Goal: Navigation & Orientation: Find specific page/section

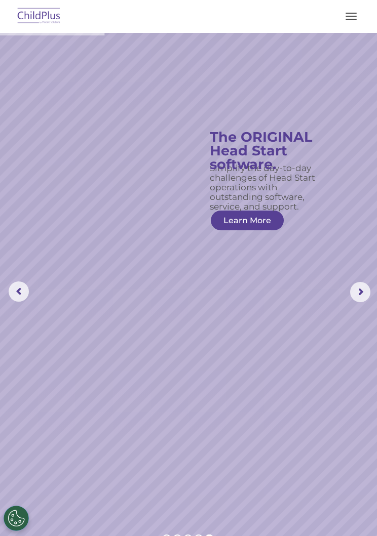
select select "MEDIUM"
click at [44, 21] on img at bounding box center [39, 17] width 48 height 24
click at [361, 15] on button "button" at bounding box center [350, 16] width 21 height 16
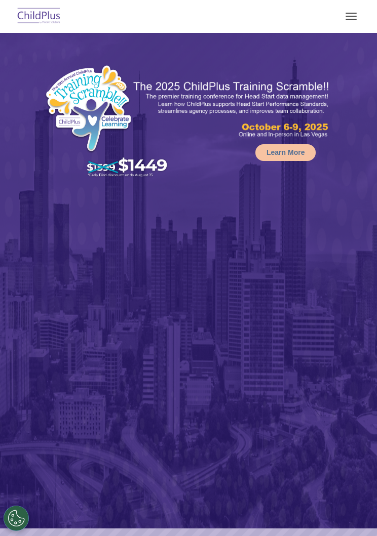
select select "MEDIUM"
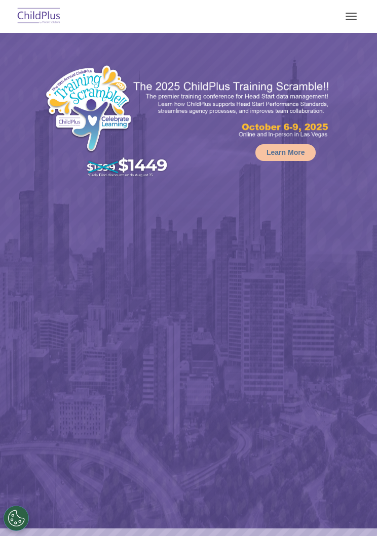
select select "MEDIUM"
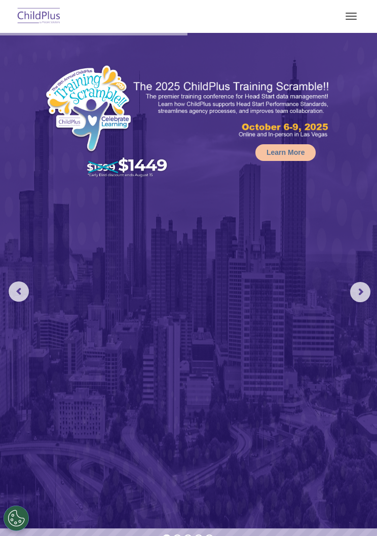
click at [44, 16] on img at bounding box center [39, 17] width 48 height 24
click at [351, 20] on button "button" at bounding box center [350, 16] width 21 height 16
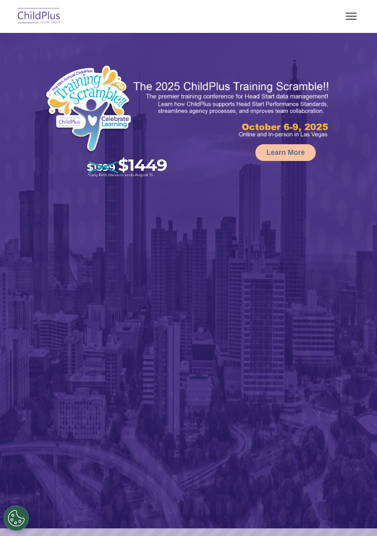
select select "MEDIUM"
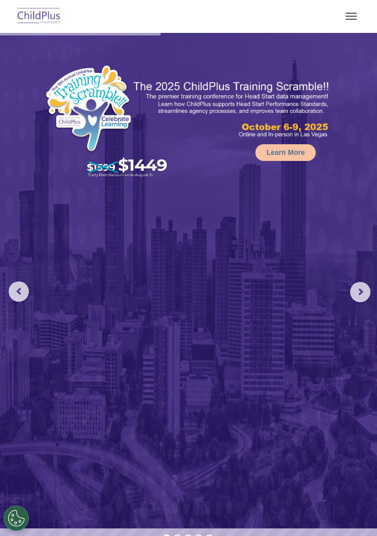
click at [355, 15] on button "button" at bounding box center [350, 16] width 21 height 16
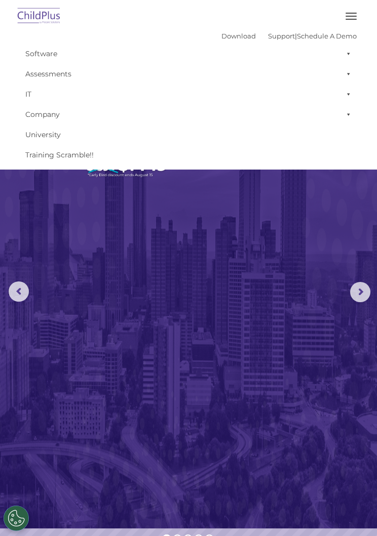
click at [356, 15] on button "button" at bounding box center [350, 16] width 21 height 16
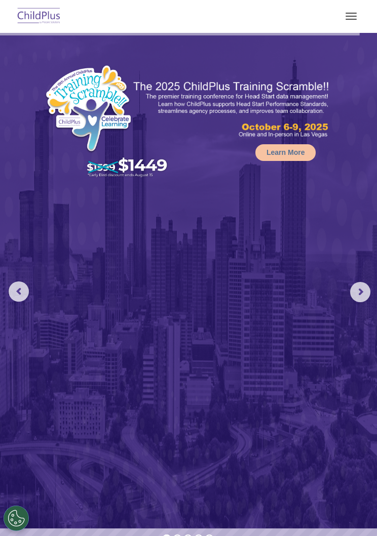
click at [356, 16] on span "button" at bounding box center [350, 16] width 11 height 1
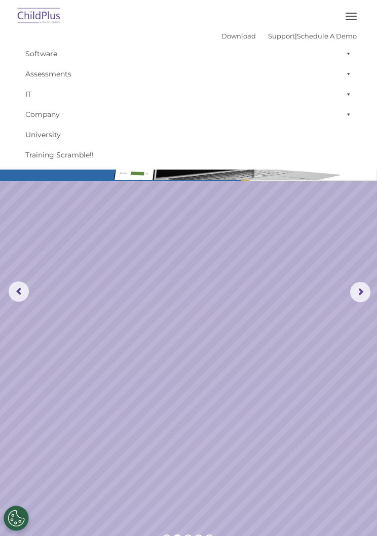
click at [221, 39] on link "Download" at bounding box center [238, 36] width 34 height 8
